Goal: Obtain resource: Obtain resource

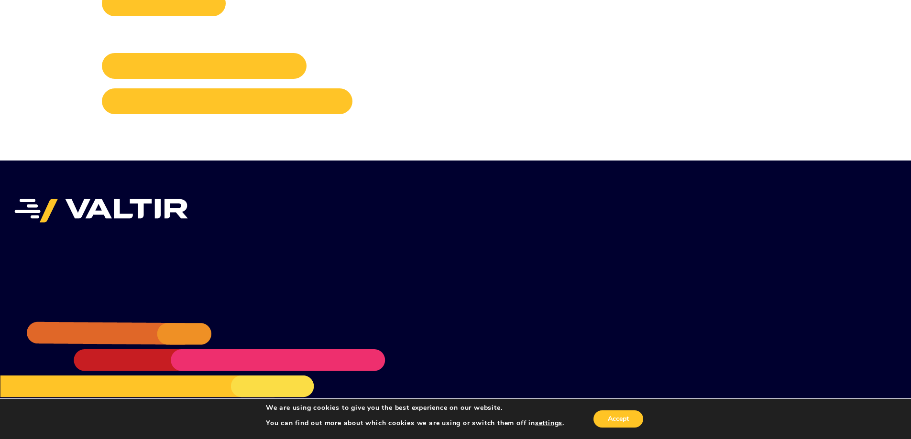
scroll to position [1845, 0]
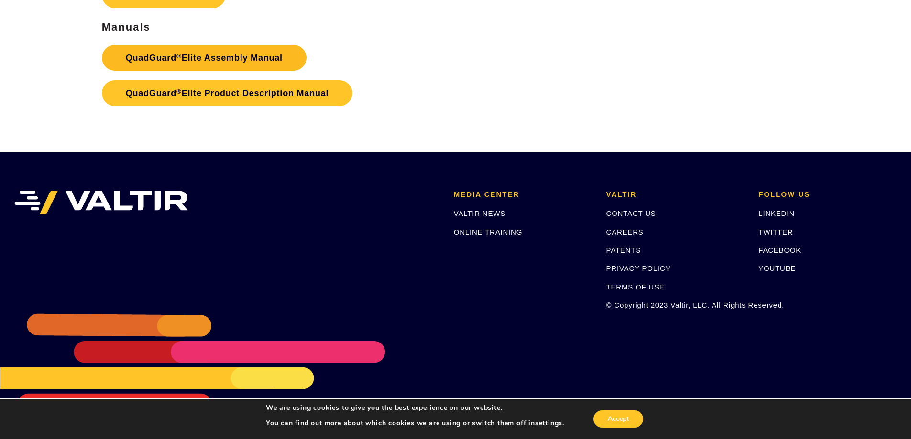
click at [245, 56] on link "QuadGuard ® Elite Assembly Manual" at bounding box center [204, 58] width 205 height 26
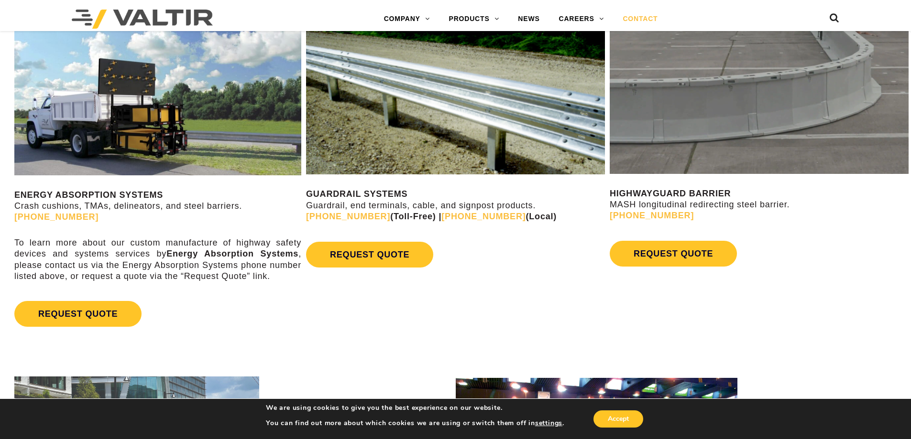
scroll to position [526, 0]
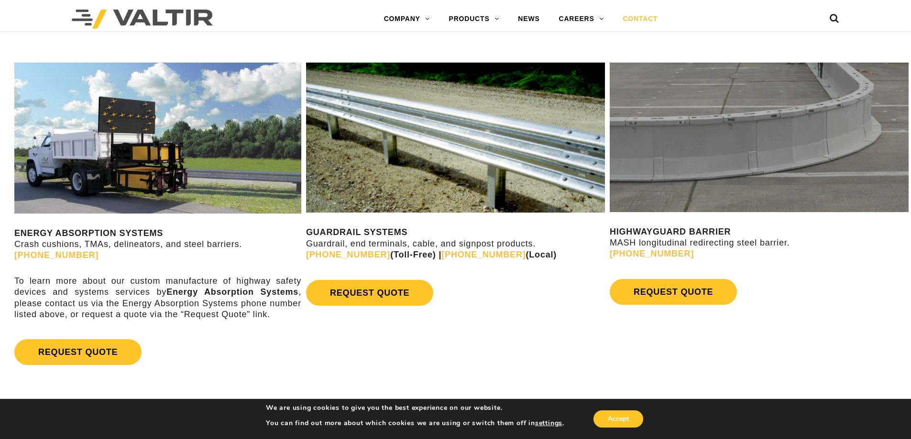
click at [148, 185] on img at bounding box center [157, 138] width 287 height 151
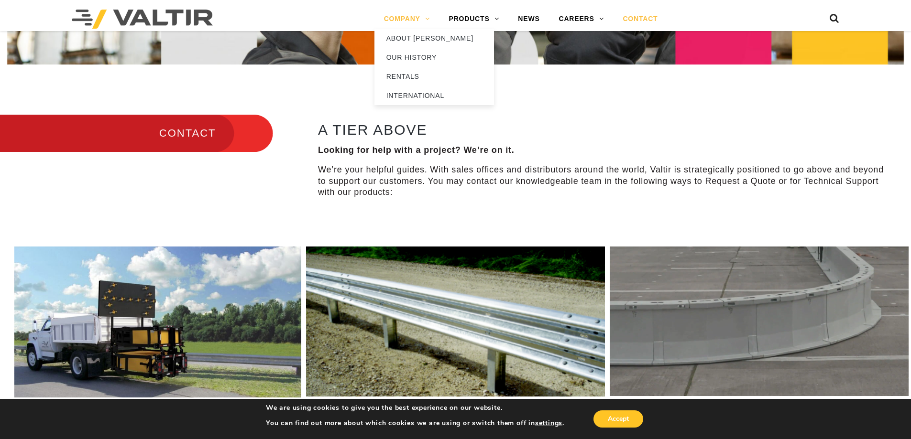
scroll to position [335, 0]
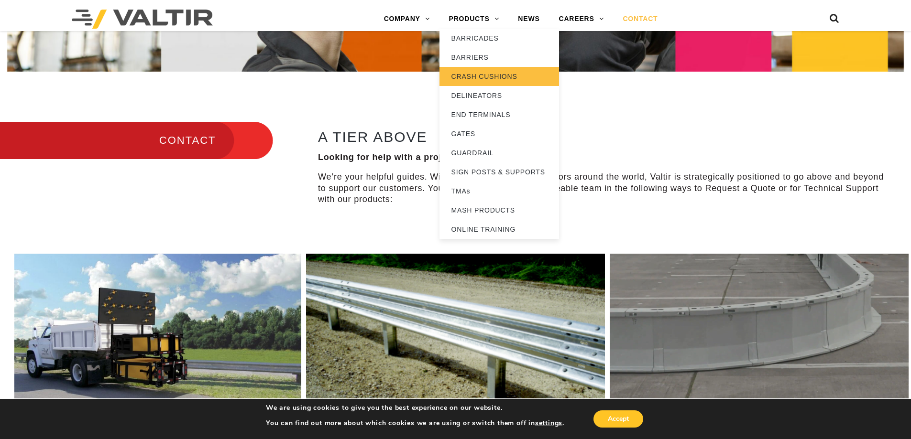
click at [470, 76] on link "CRASH CUSHIONS" at bounding box center [499, 76] width 120 height 19
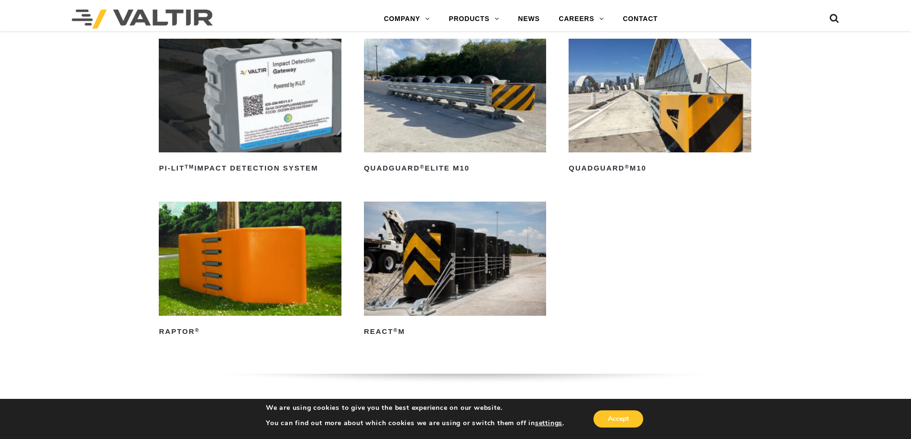
scroll to position [287, 0]
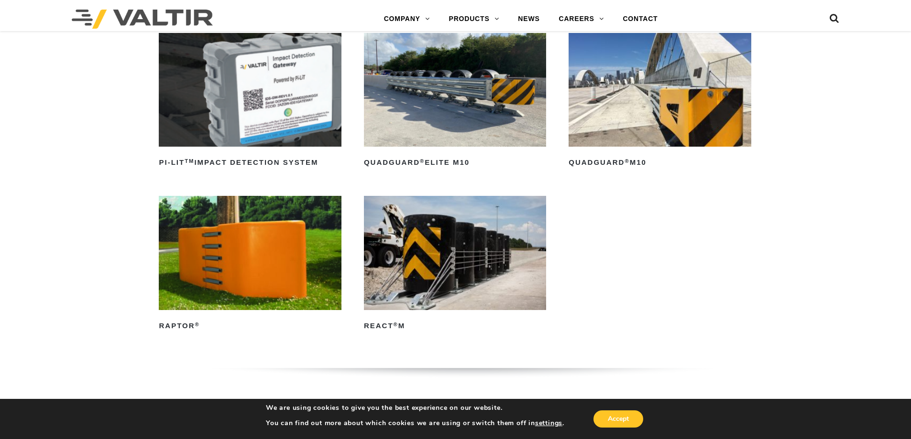
click at [501, 73] on img at bounding box center [455, 90] width 182 height 114
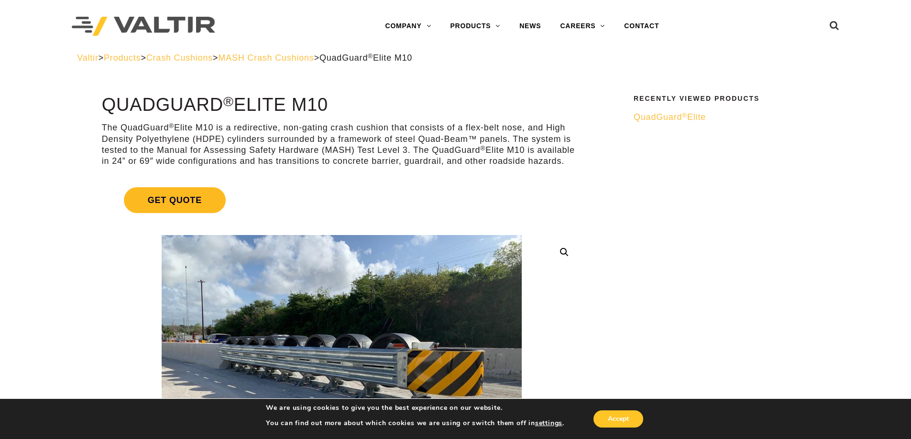
click at [169, 196] on span "Get Quote" at bounding box center [175, 200] width 102 height 26
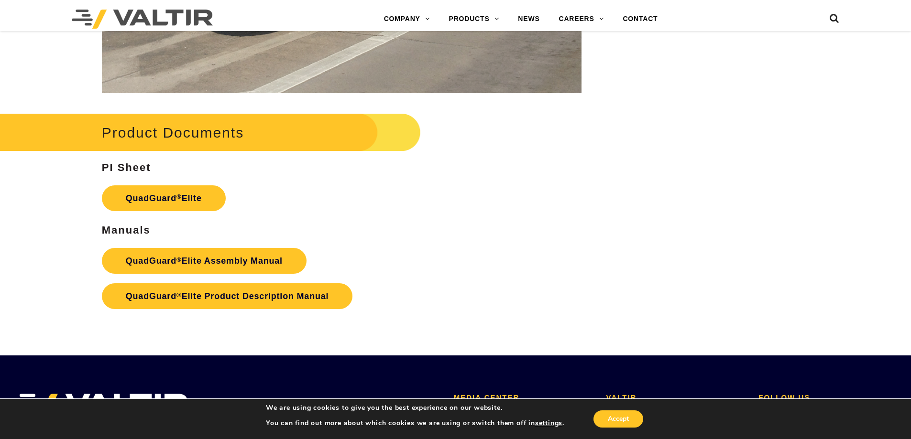
scroll to position [1721, 0]
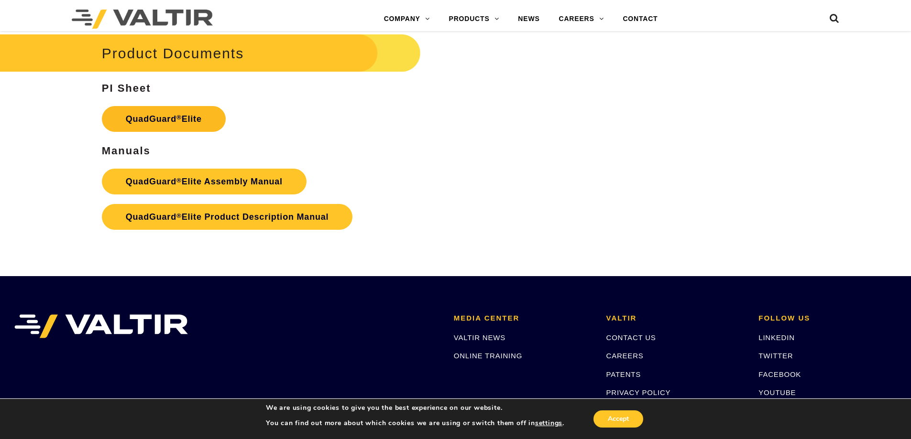
click at [162, 124] on link "QuadGuard ® Elite" at bounding box center [164, 119] width 124 height 26
